Goal: Task Accomplishment & Management: Manage account settings

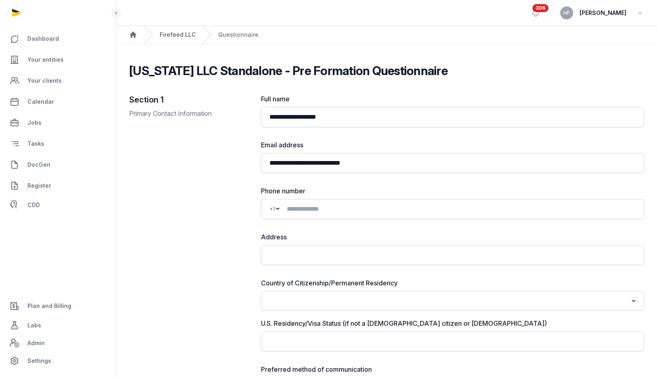
click at [178, 33] on link "Firefeed LLC" at bounding box center [178, 35] width 36 height 8
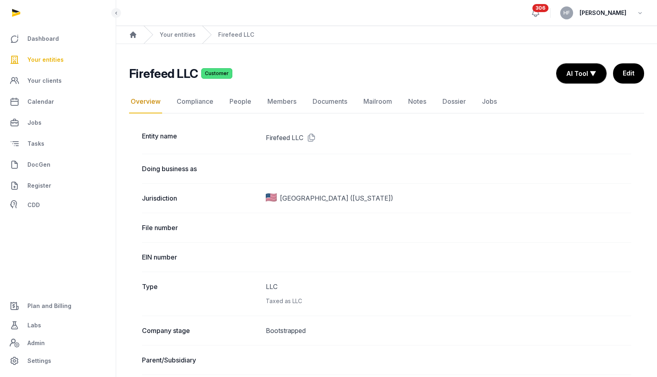
click at [541, 10] on icon at bounding box center [536, 13] width 10 height 10
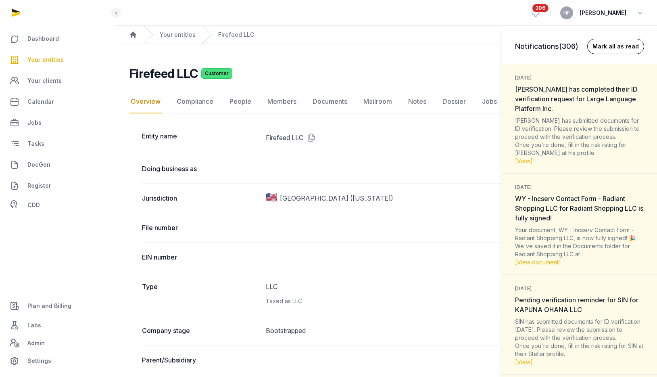
click at [613, 45] on button "Mark all as read" at bounding box center [616, 46] width 57 height 15
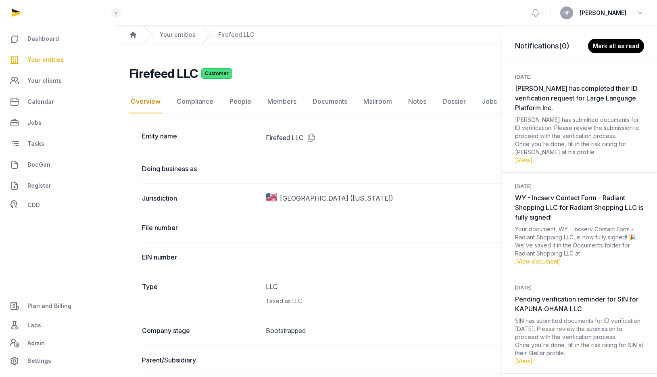
click at [180, 33] on div "Notifications (0) [PERSON_NAME] all as read [DATE] [PERSON_NAME] has completed …" at bounding box center [328, 188] width 657 height 377
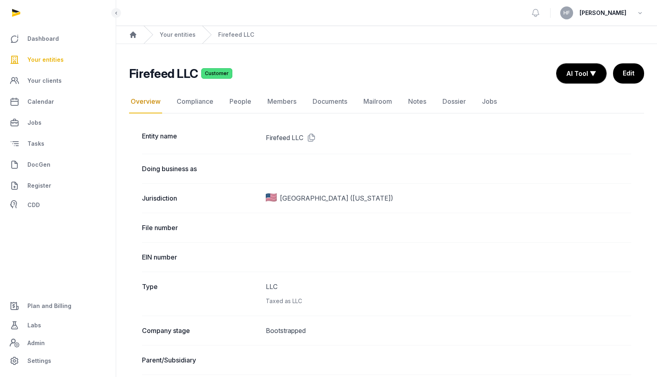
click at [178, 28] on div "Your entities" at bounding box center [170, 35] width 52 height 18
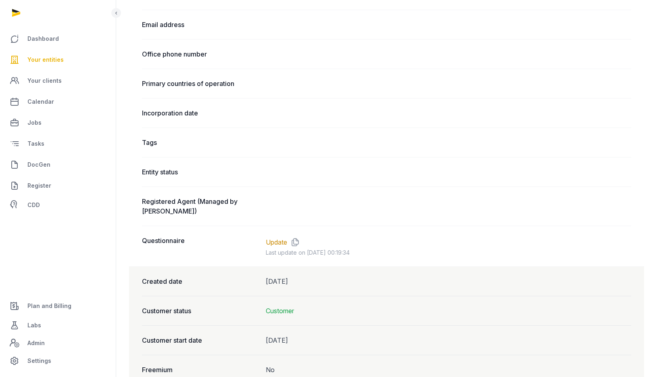
scroll to position [455, 0]
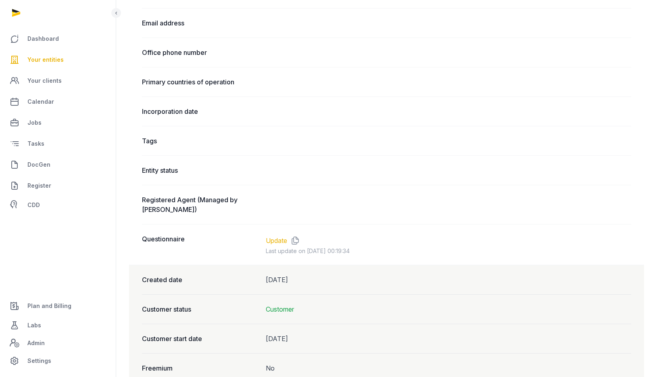
click at [285, 240] on link "Update" at bounding box center [276, 241] width 21 height 10
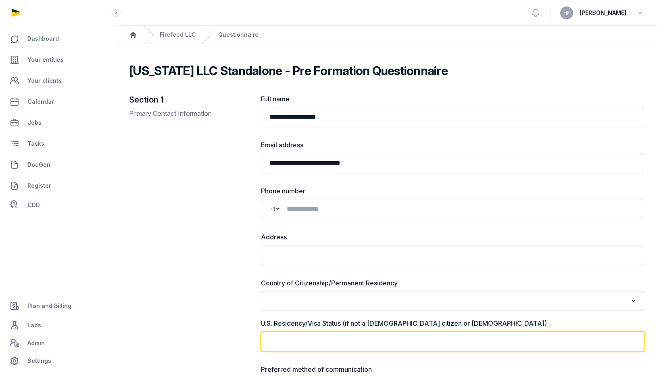
click at [383, 344] on input "text" at bounding box center [452, 341] width 383 height 20
type input "*"
type input "**********"
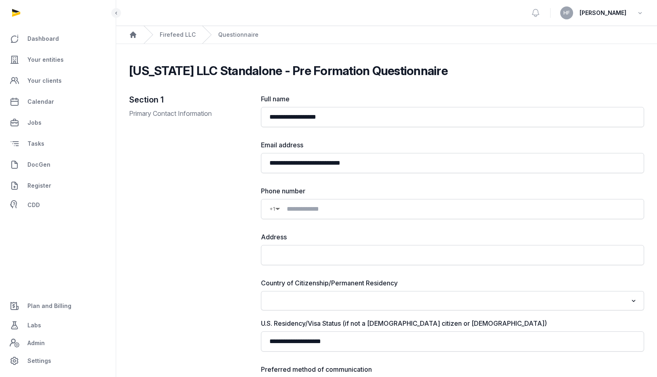
click at [396, 300] on input "Search for option" at bounding box center [447, 300] width 362 height 11
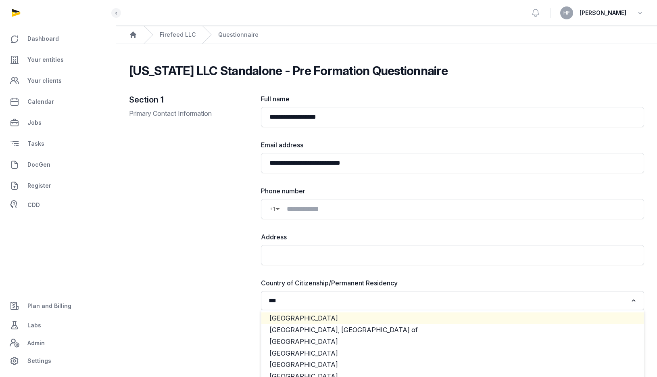
type input "***"
click at [167, 232] on div "Section 1 Primary Contact Information" at bounding box center [188, 253] width 119 height 318
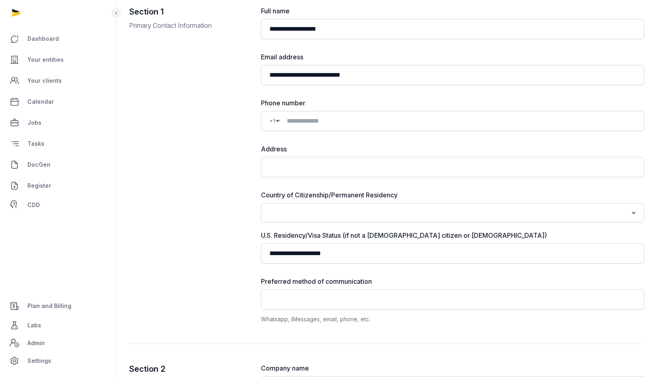
scroll to position [88, 0]
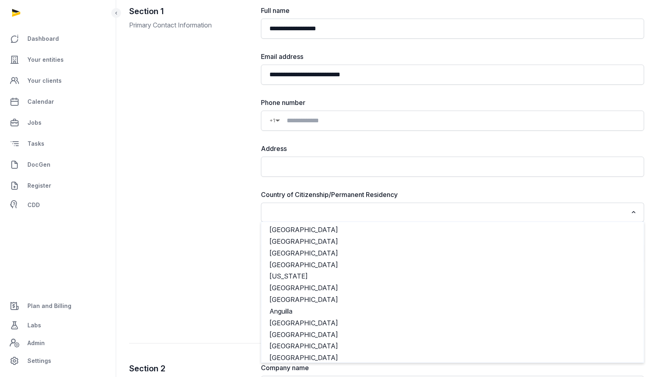
click at [344, 212] on input "Search for option" at bounding box center [447, 212] width 362 height 11
click at [161, 193] on div "Section 1 Primary Contact Information" at bounding box center [188, 165] width 119 height 318
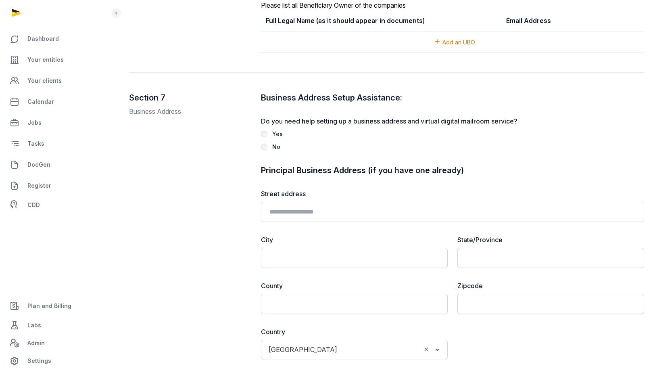
scroll to position [1302, 0]
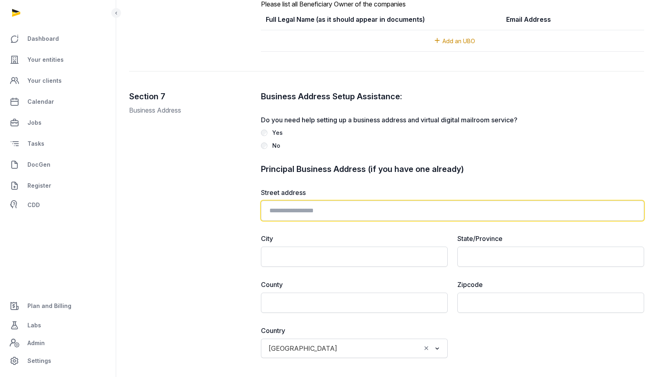
click at [356, 205] on input "text" at bounding box center [452, 211] width 383 height 20
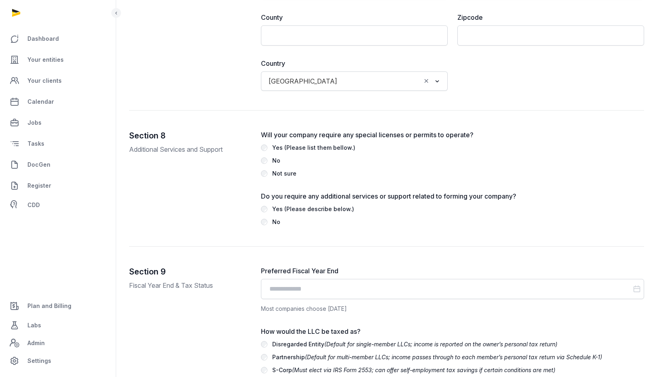
scroll to position [1570, 0]
click at [295, 208] on div "Yes (Please describe below.)" at bounding box center [313, 208] width 82 height 10
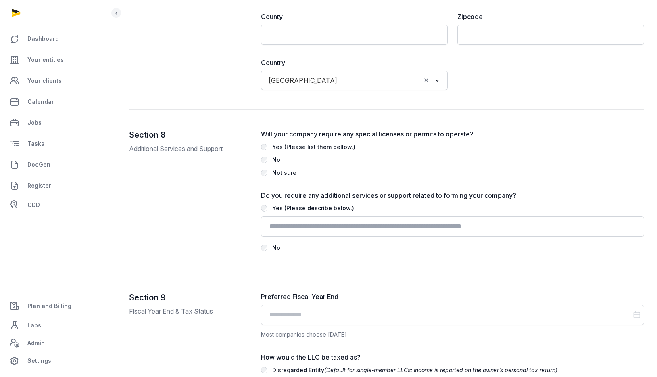
click at [295, 208] on div "Yes (Please describe below.)" at bounding box center [313, 208] width 82 height 10
click at [290, 251] on label "No" at bounding box center [452, 248] width 383 height 10
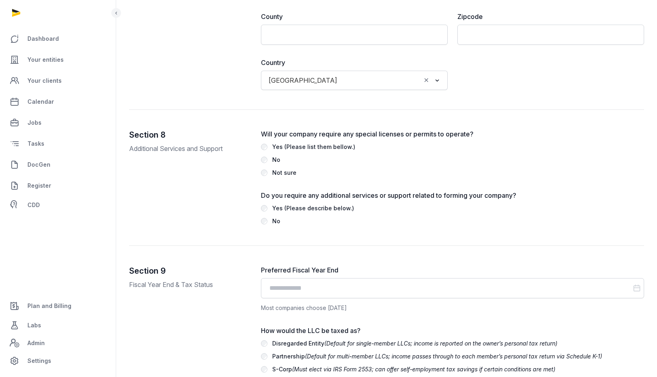
click at [310, 207] on div "Yes (Please describe below.)" at bounding box center [313, 208] width 82 height 10
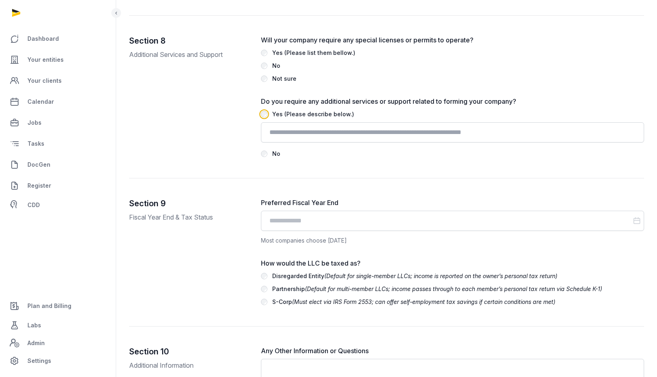
scroll to position [1665, 0]
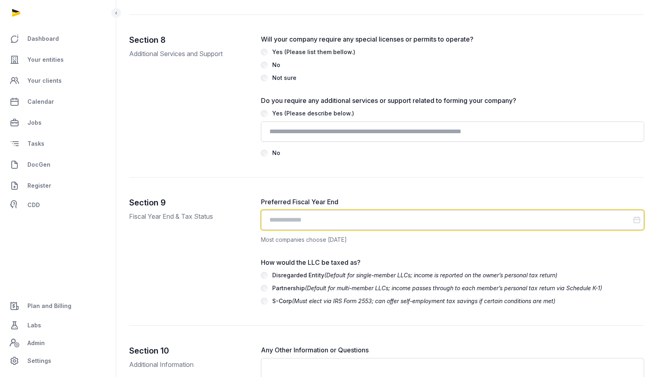
click at [295, 217] on input "Datepicker input" at bounding box center [452, 220] width 383 height 20
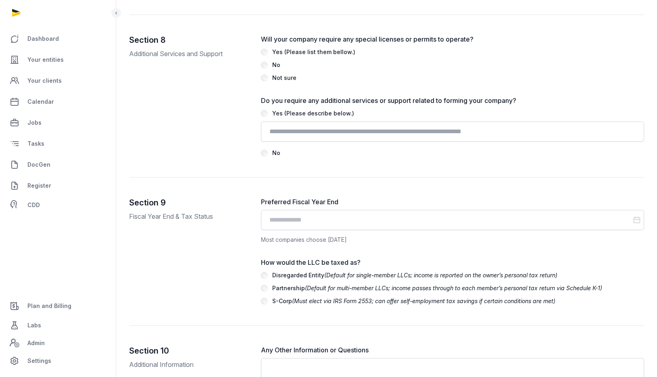
click at [146, 77] on div "Section 8 Additional Services and Support" at bounding box center [188, 95] width 119 height 123
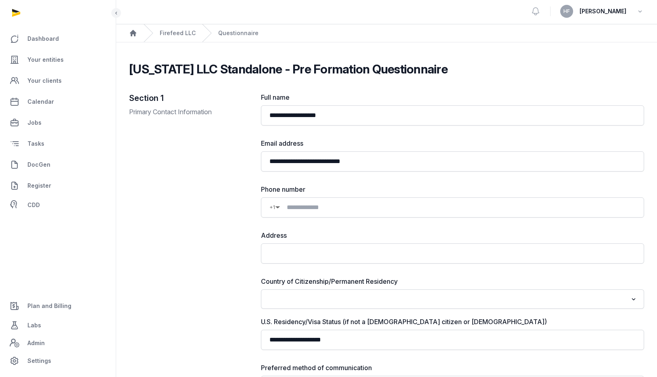
scroll to position [0, 0]
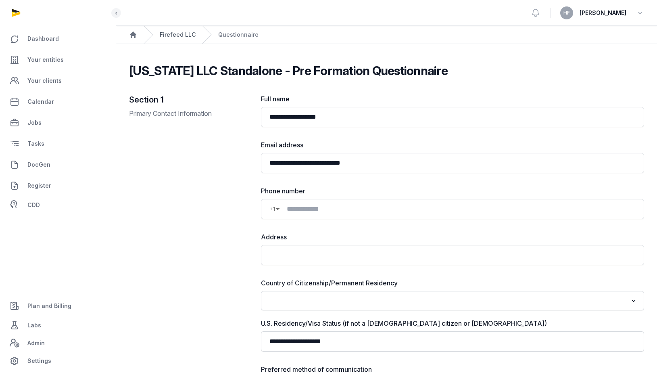
click at [176, 35] on link "Firefeed LLC" at bounding box center [178, 35] width 36 height 8
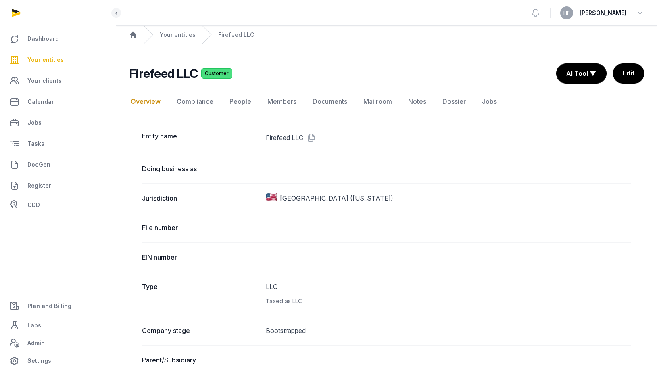
click at [342, 35] on ol "Home Your entities Firefeed LLC" at bounding box center [386, 35] width 541 height 18
drag, startPoint x: 267, startPoint y: 136, endPoint x: 291, endPoint y: 136, distance: 23.4
click at [291, 136] on dd "Firefeed LLC" at bounding box center [449, 137] width 366 height 13
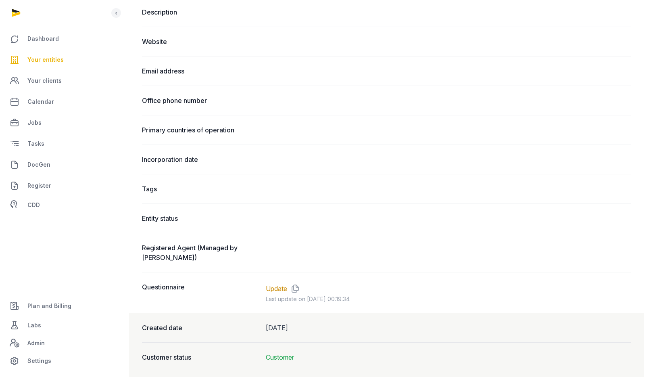
scroll to position [411, 0]
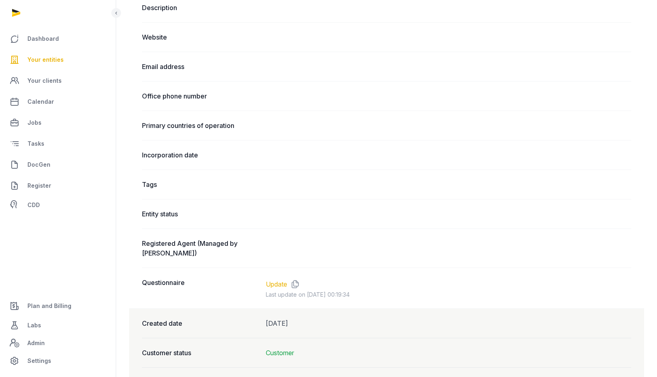
click at [282, 282] on link "Update" at bounding box center [276, 284] width 21 height 10
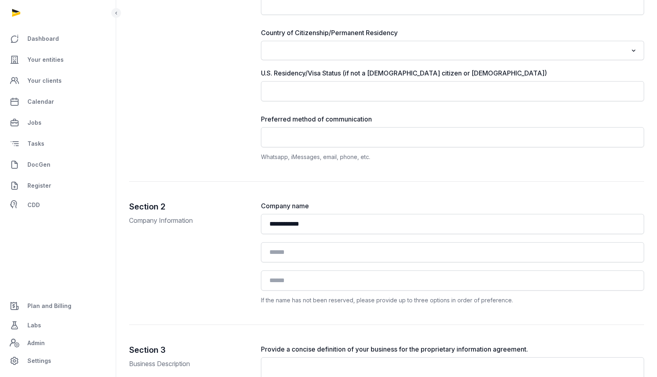
scroll to position [254, 0]
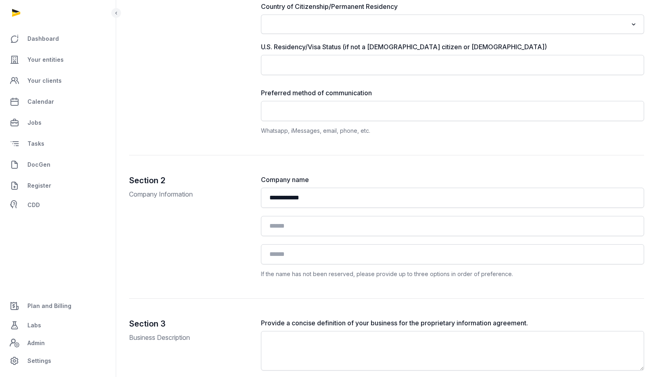
scroll to position [277, 0]
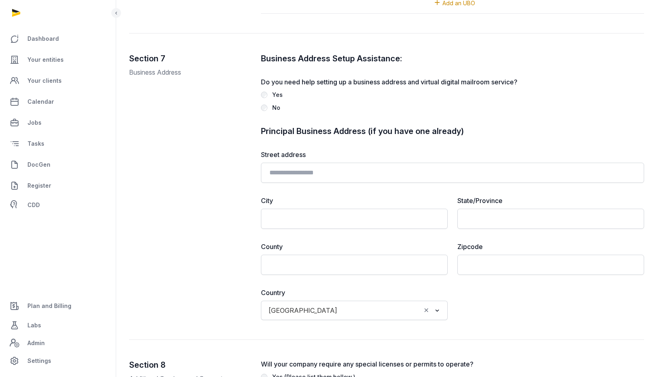
scroll to position [1760, 0]
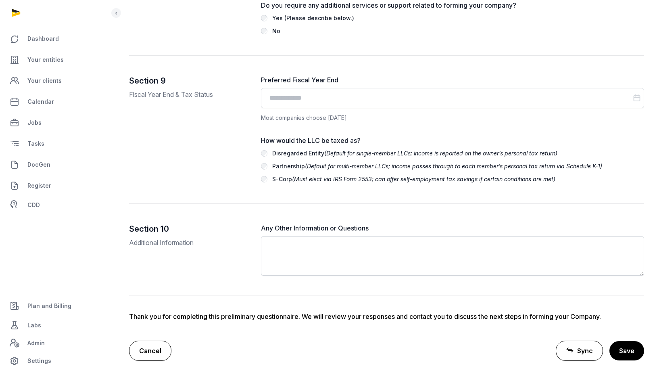
click at [156, 347] on link "Cancel" at bounding box center [150, 351] width 42 height 20
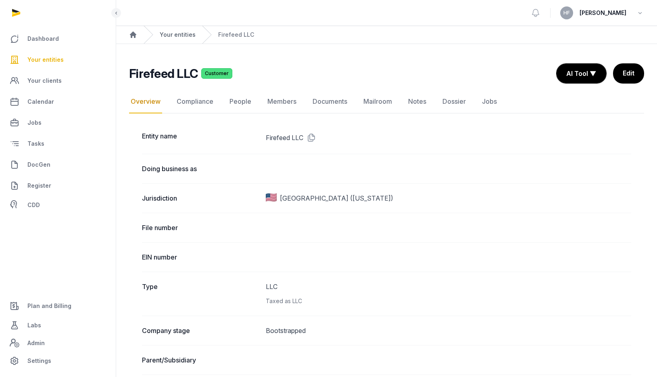
click at [177, 36] on link "Your entities" at bounding box center [178, 35] width 36 height 8
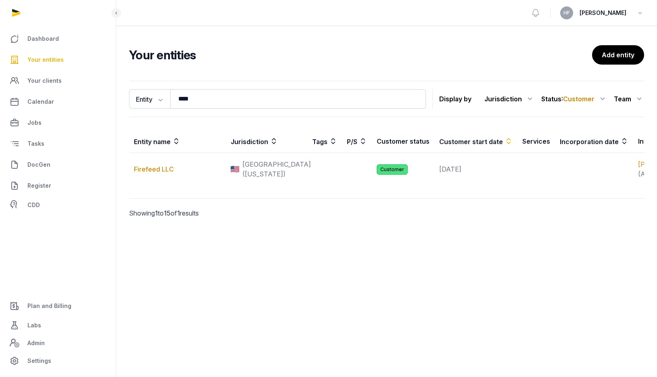
click at [249, 52] on h2 "Your entities" at bounding box center [360, 55] width 463 height 15
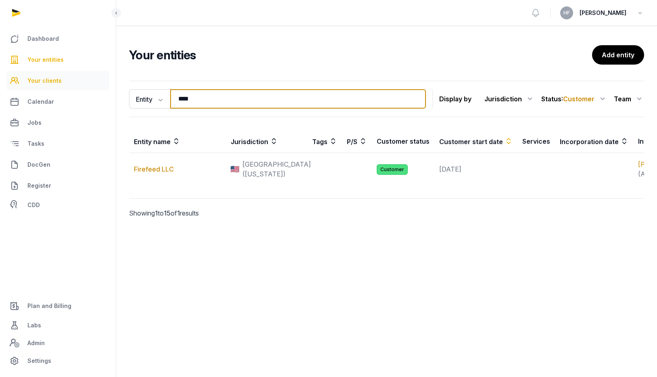
drag, startPoint x: 201, startPoint y: 100, endPoint x: 99, endPoint y: 87, distance: 102.9
click at [130, 87] on div "Entity Entity People Tags Services **** Search Display by Jurisdiction All juri…" at bounding box center [386, 99] width 515 height 36
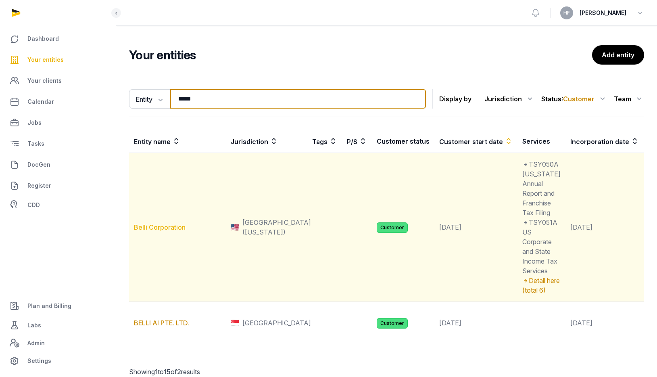
type input "*****"
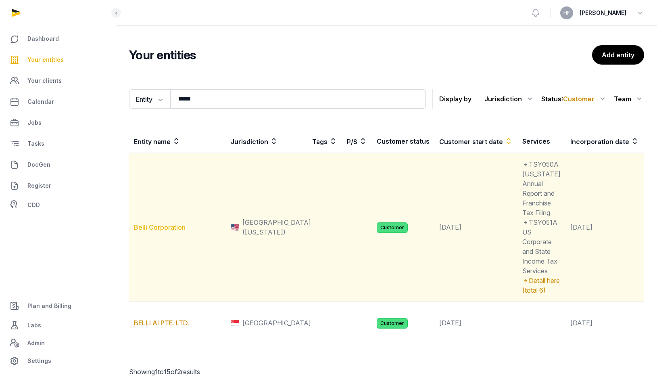
click at [167, 231] on link "Belli Corporation" at bounding box center [160, 227] width 52 height 8
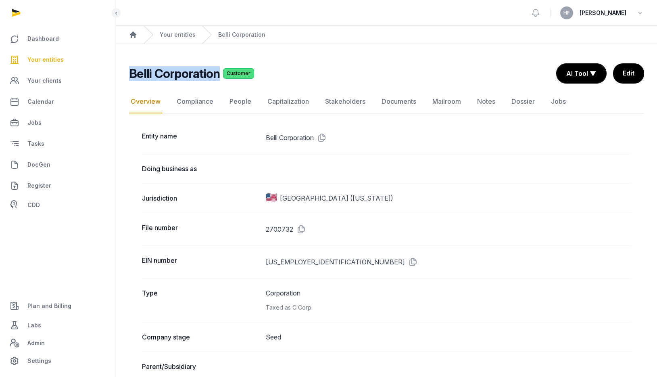
drag, startPoint x: 216, startPoint y: 75, endPoint x: 118, endPoint y: 71, distance: 98.5
copy h2 "Belli Corporation"
click at [176, 33] on link "Your entities" at bounding box center [178, 35] width 36 height 8
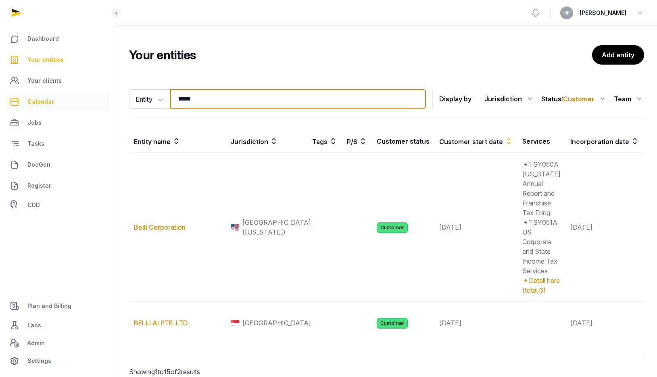
drag, startPoint x: 211, startPoint y: 102, endPoint x: 79, endPoint y: 92, distance: 132.3
click at [79, 92] on div "Dashboard Your entities Your clients Calendar Jobs Tasks DocGen Register CDD Pl…" at bounding box center [328, 207] width 657 height 415
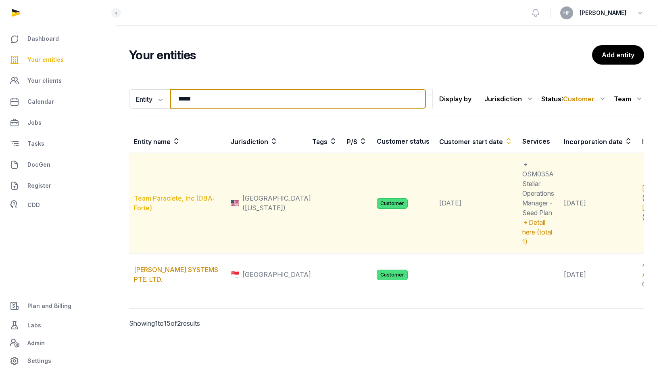
type input "*****"
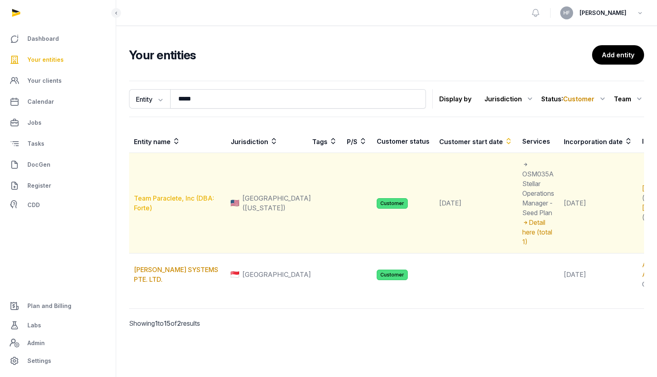
click at [170, 199] on link "Team Paraclete, Inc (DBA: Forte)" at bounding box center [174, 203] width 80 height 18
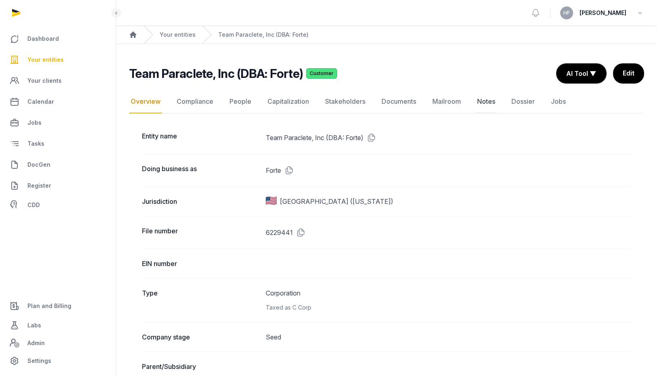
click at [481, 100] on link "Notes" at bounding box center [486, 101] width 21 height 23
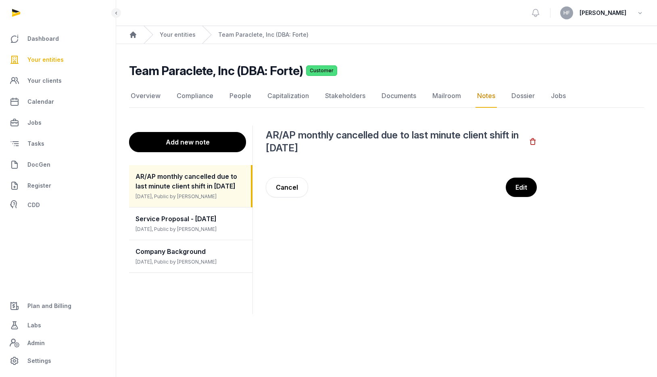
click at [211, 144] on button "Add new note" at bounding box center [187, 142] width 117 height 20
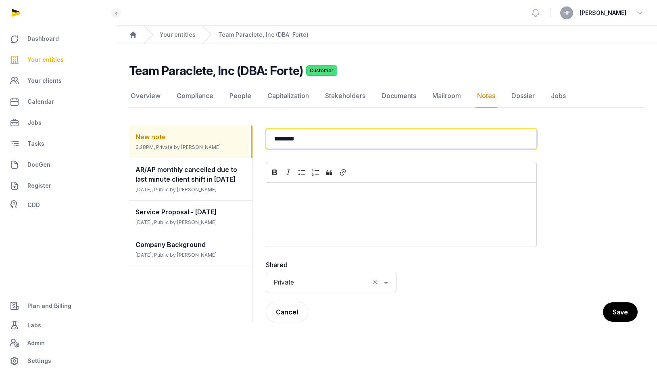
drag, startPoint x: 333, startPoint y: 142, endPoint x: 224, endPoint y: 138, distance: 108.6
click at [224, 138] on div "New note 3.28PM, Private by [PERSON_NAME] AR/AP monthly cancelled due to last m…" at bounding box center [386, 224] width 515 height 216
type input "*"
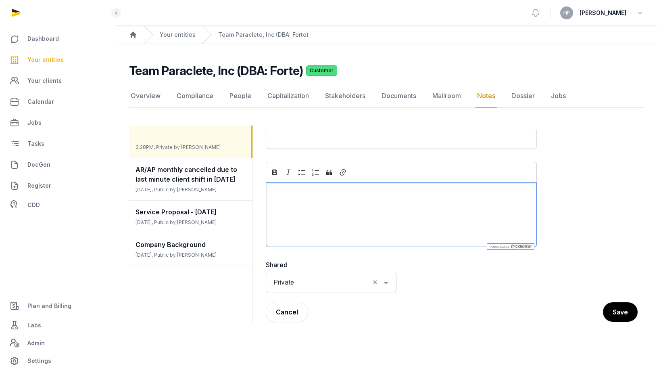
click at [327, 215] on div "Editor editing area: main" at bounding box center [401, 214] width 271 height 65
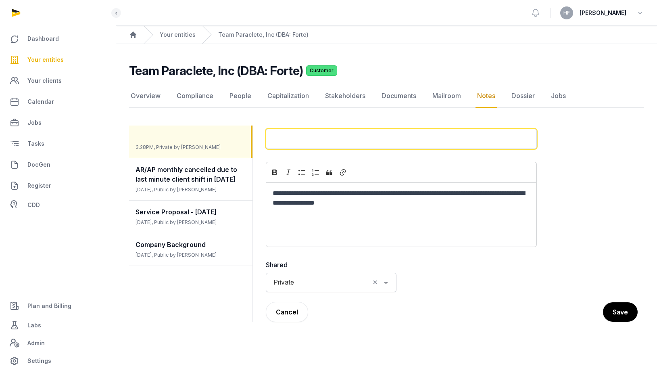
click at [312, 137] on input "text" at bounding box center [401, 139] width 271 height 20
type input "*"
type input "**********"
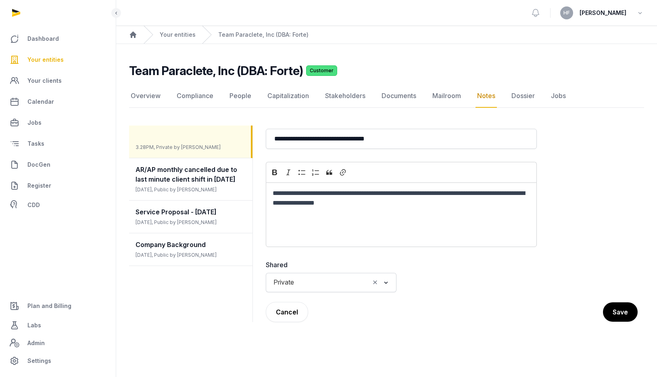
click at [342, 282] on input "Search for option" at bounding box center [334, 282] width 72 height 11
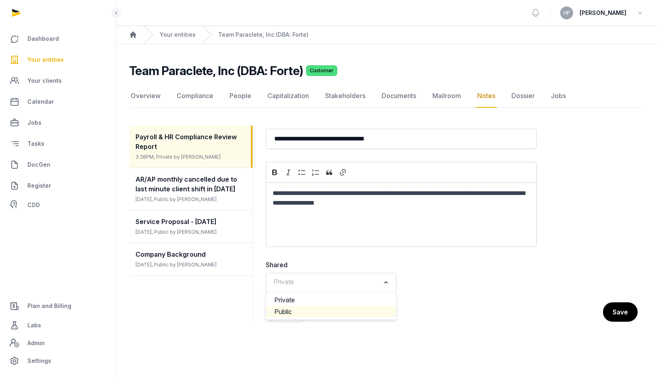
click at [312, 312] on li "Public" at bounding box center [331, 312] width 130 height 12
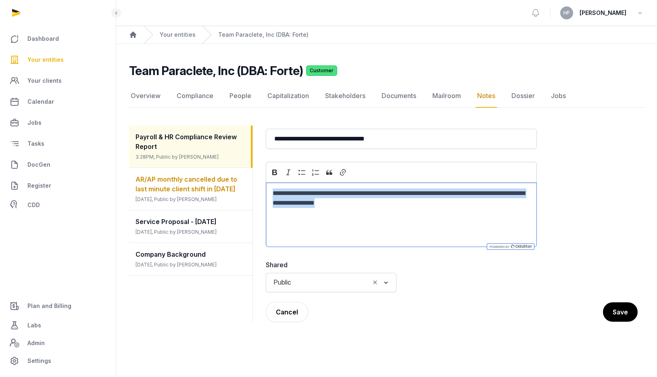
drag, startPoint x: 454, startPoint y: 206, endPoint x: 241, endPoint y: 184, distance: 213.8
click at [242, 184] on div "**********" at bounding box center [386, 224] width 515 height 216
click at [343, 172] on icon "Editor toolbar" at bounding box center [343, 172] width 6 height 6
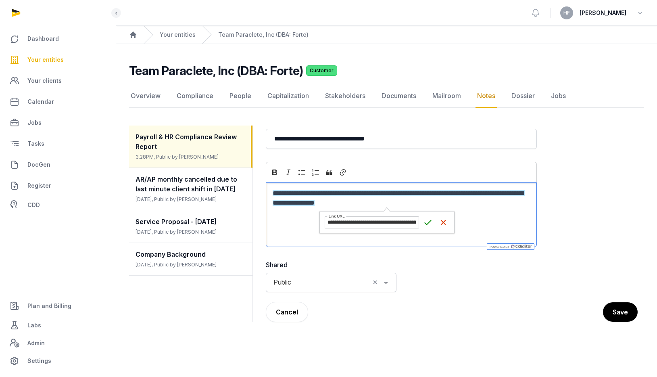
scroll to position [0, 215]
type input "**********"
click at [424, 223] on icon "submit" at bounding box center [428, 222] width 8 height 8
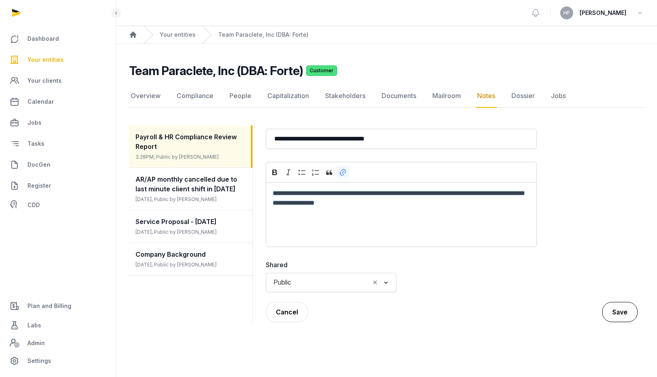
click at [622, 315] on button "Save" at bounding box center [620, 312] width 36 height 20
